Goal: Download file/media

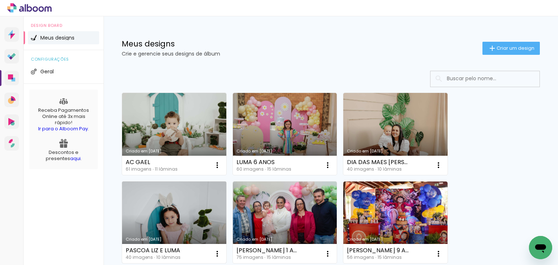
click at [135, 201] on link "Criado em [DATE]" at bounding box center [174, 223] width 104 height 82
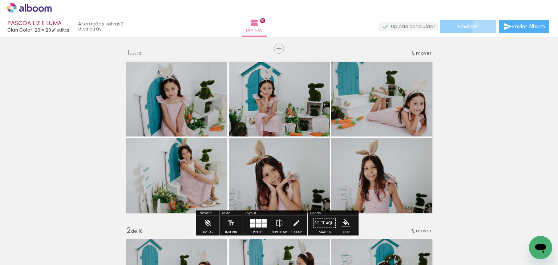
click at [486, 28] on paper-button "Finalizar" at bounding box center [468, 26] width 56 height 13
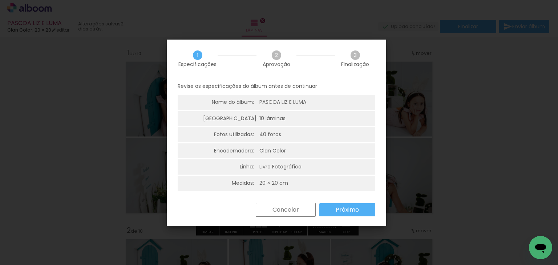
click at [363, 213] on paper-button "Próximo" at bounding box center [347, 210] width 56 height 13
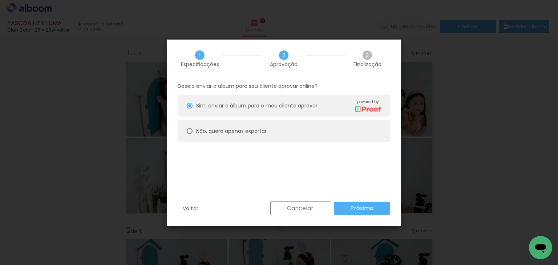
click at [208, 137] on paper-radio-button "Não, quero apenas exportar" at bounding box center [284, 131] width 212 height 22
type paper-radio-button "on"
click at [338, 205] on paper-button "Próximo" at bounding box center [362, 208] width 56 height 13
type input "Alta, 300 DPI"
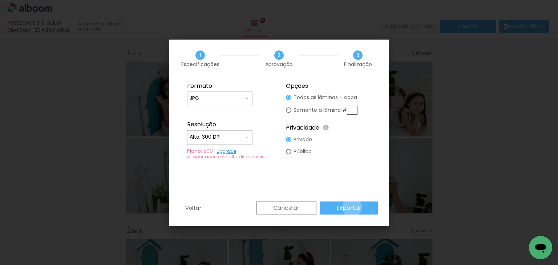
click at [0, 0] on slot "Exportar" at bounding box center [0, 0] width 0 height 0
